Goal: Transaction & Acquisition: Purchase product/service

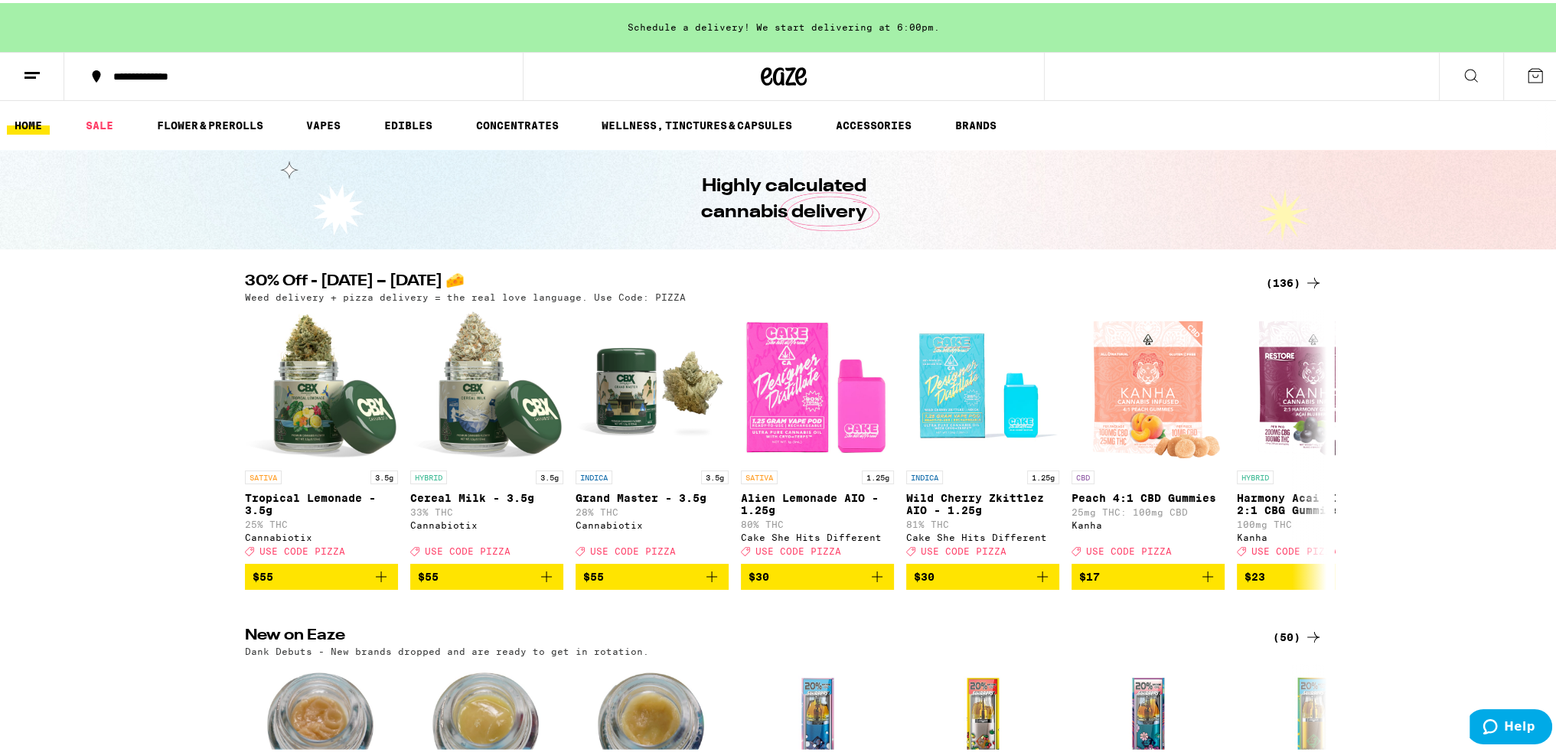
click at [1304, 287] on icon at bounding box center [1313, 280] width 18 height 18
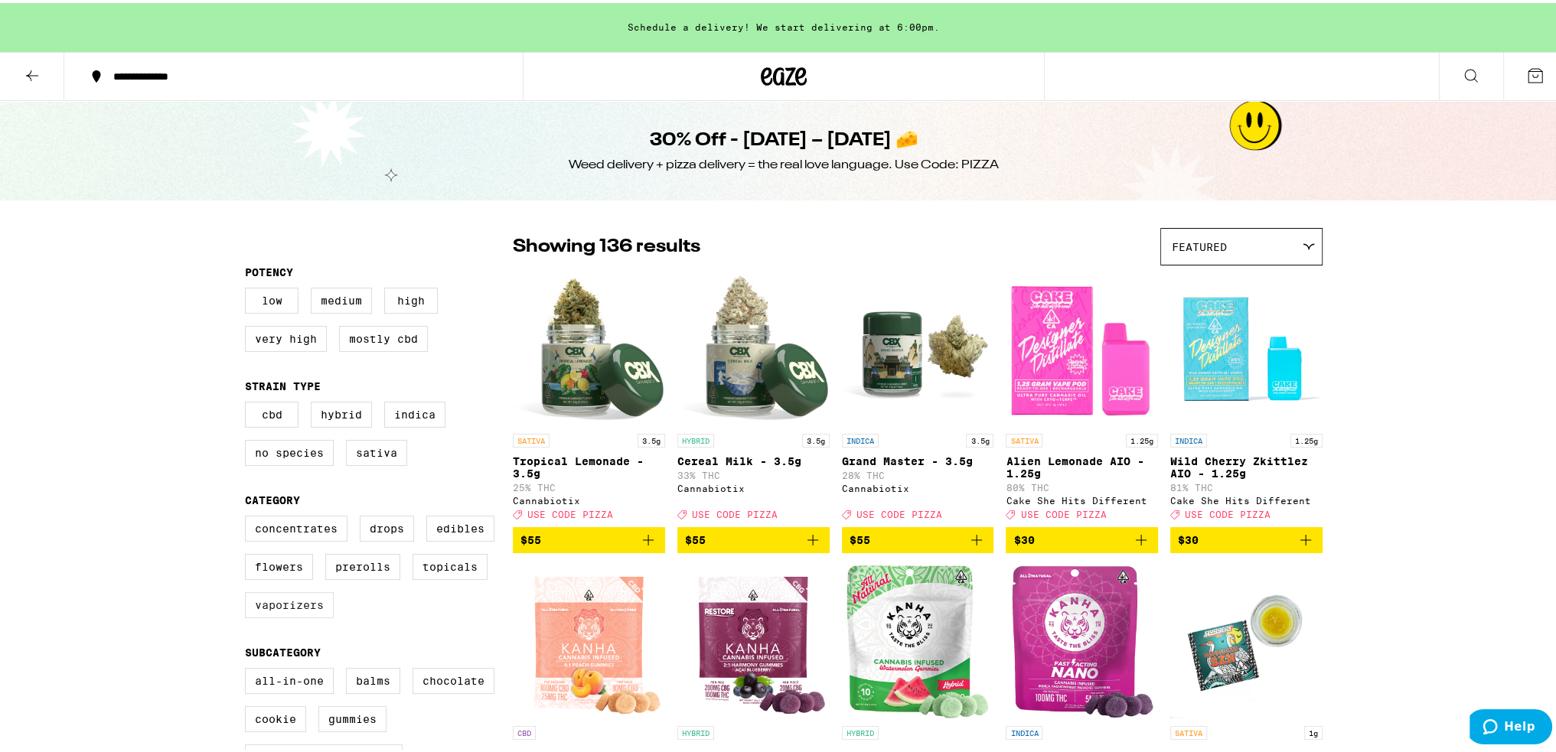
click at [291, 615] on label "Vaporizers" at bounding box center [289, 602] width 89 height 26
click at [249, 516] on input "Vaporizers" at bounding box center [248, 515] width 1 height 1
checkbox input "true"
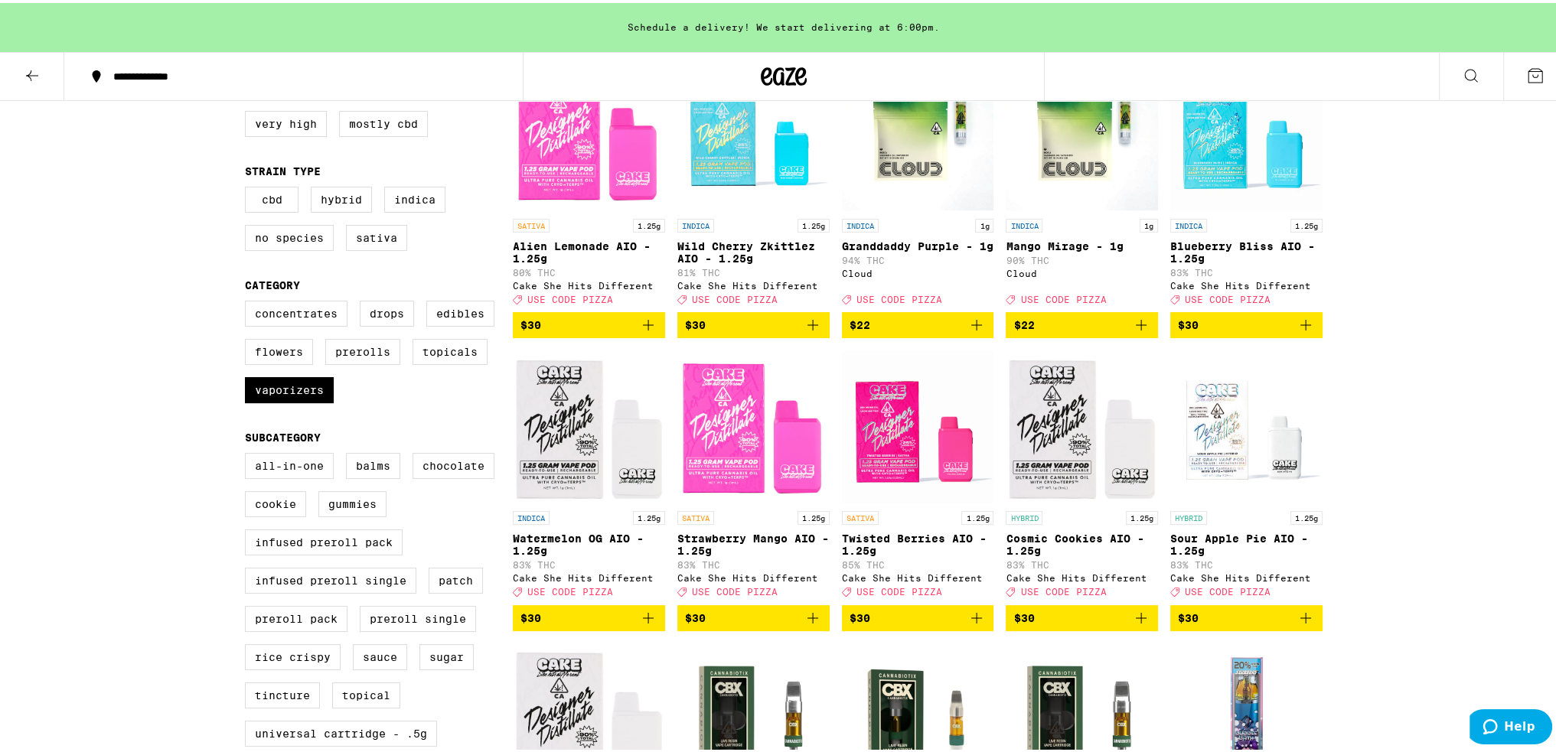
scroll to position [459, 0]
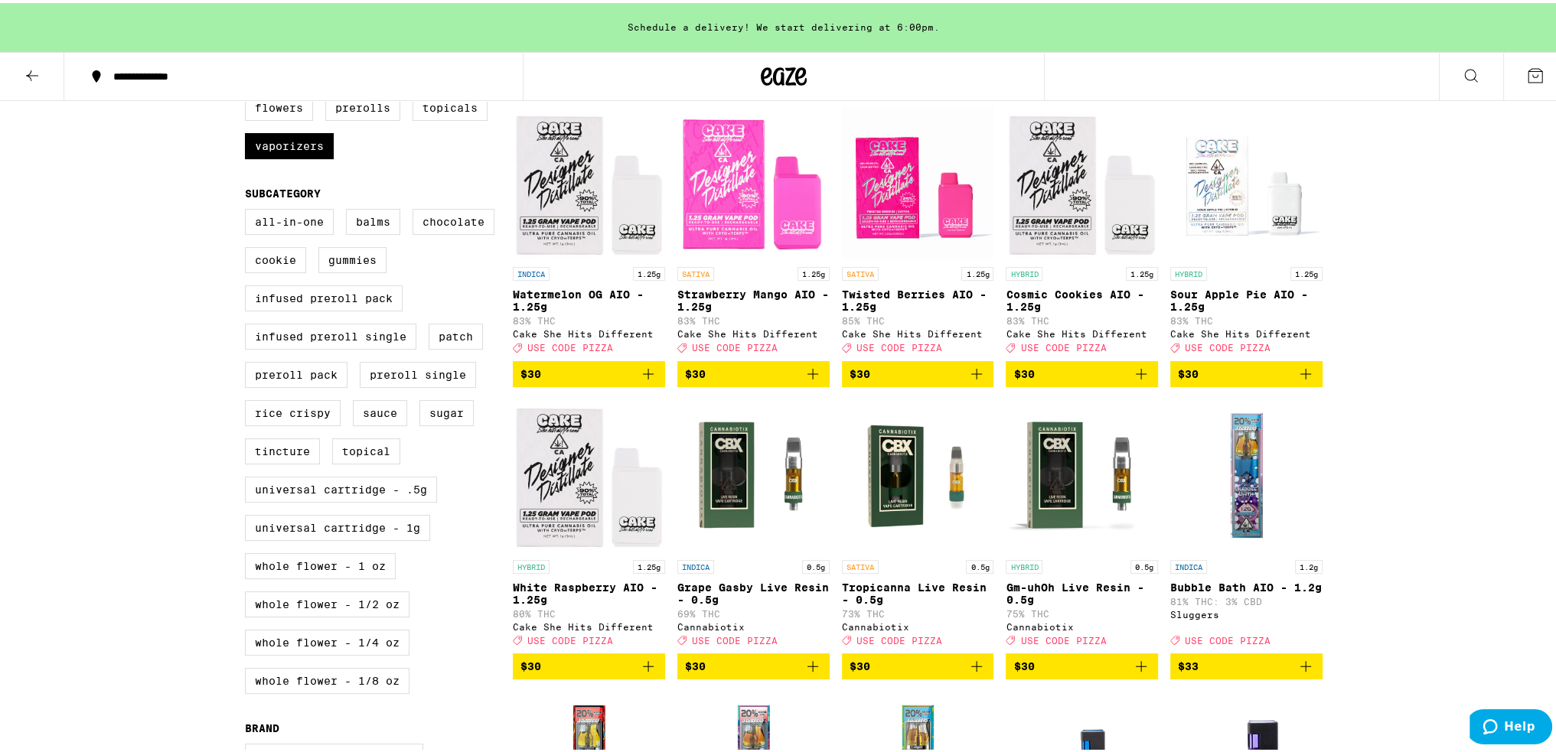
click at [899, 490] on img "Open page for Tropicanna Live Resin - 0.5g from Cannabiotix" at bounding box center [918, 472] width 152 height 153
